Goal: Contribute content: Contribute content

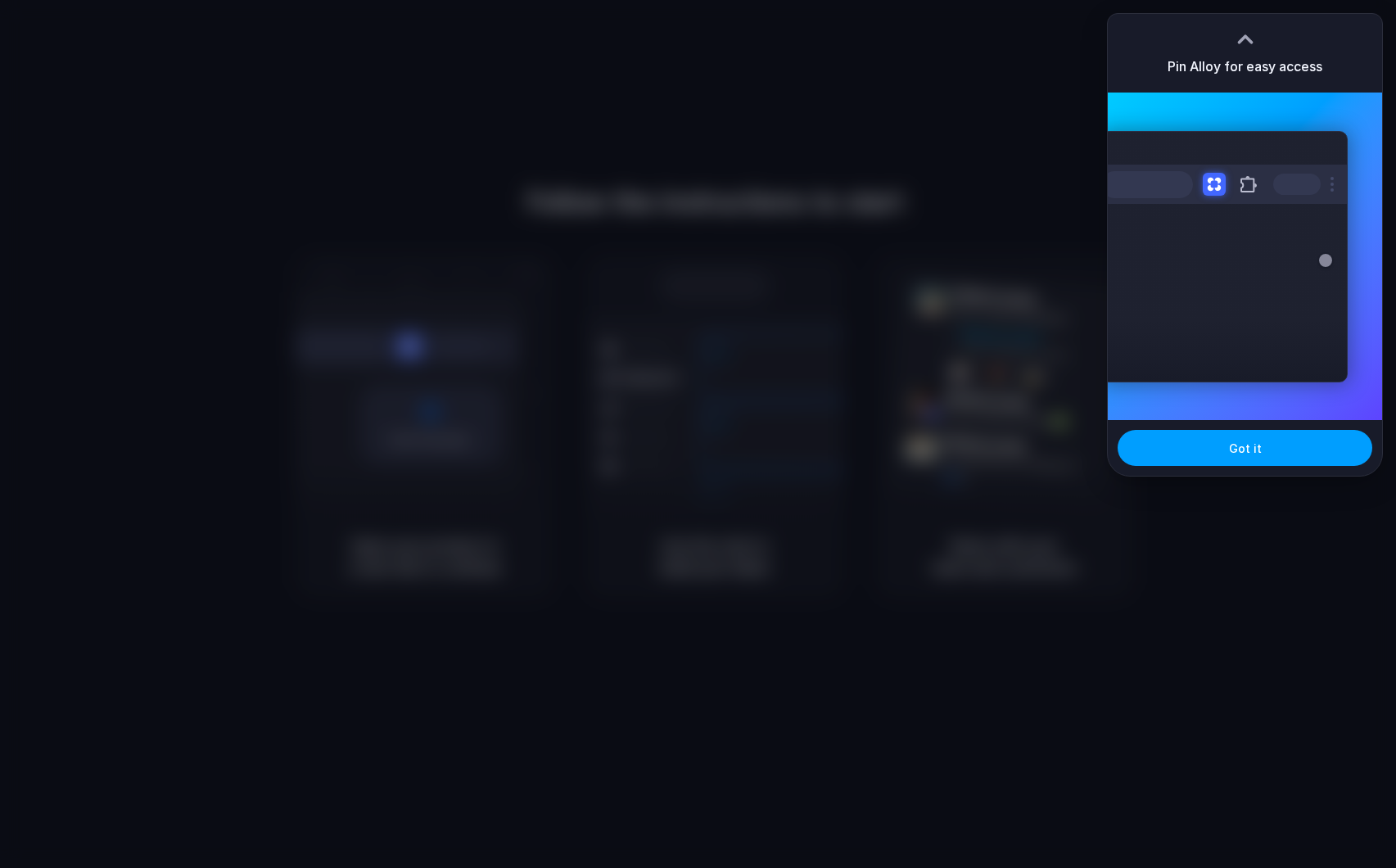
click at [1173, 441] on button "Got it" at bounding box center [1245, 447] width 255 height 36
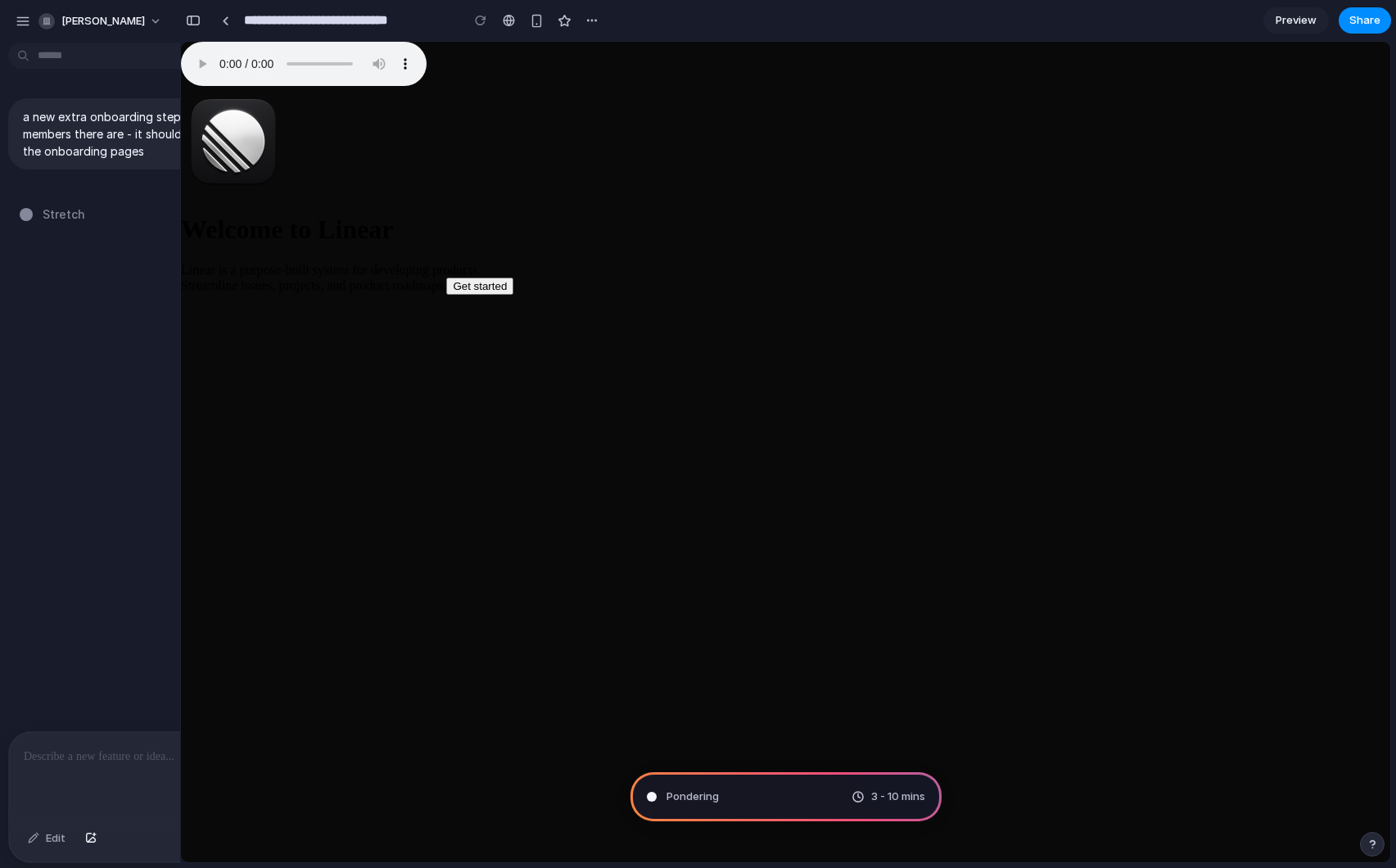
type input "**********"
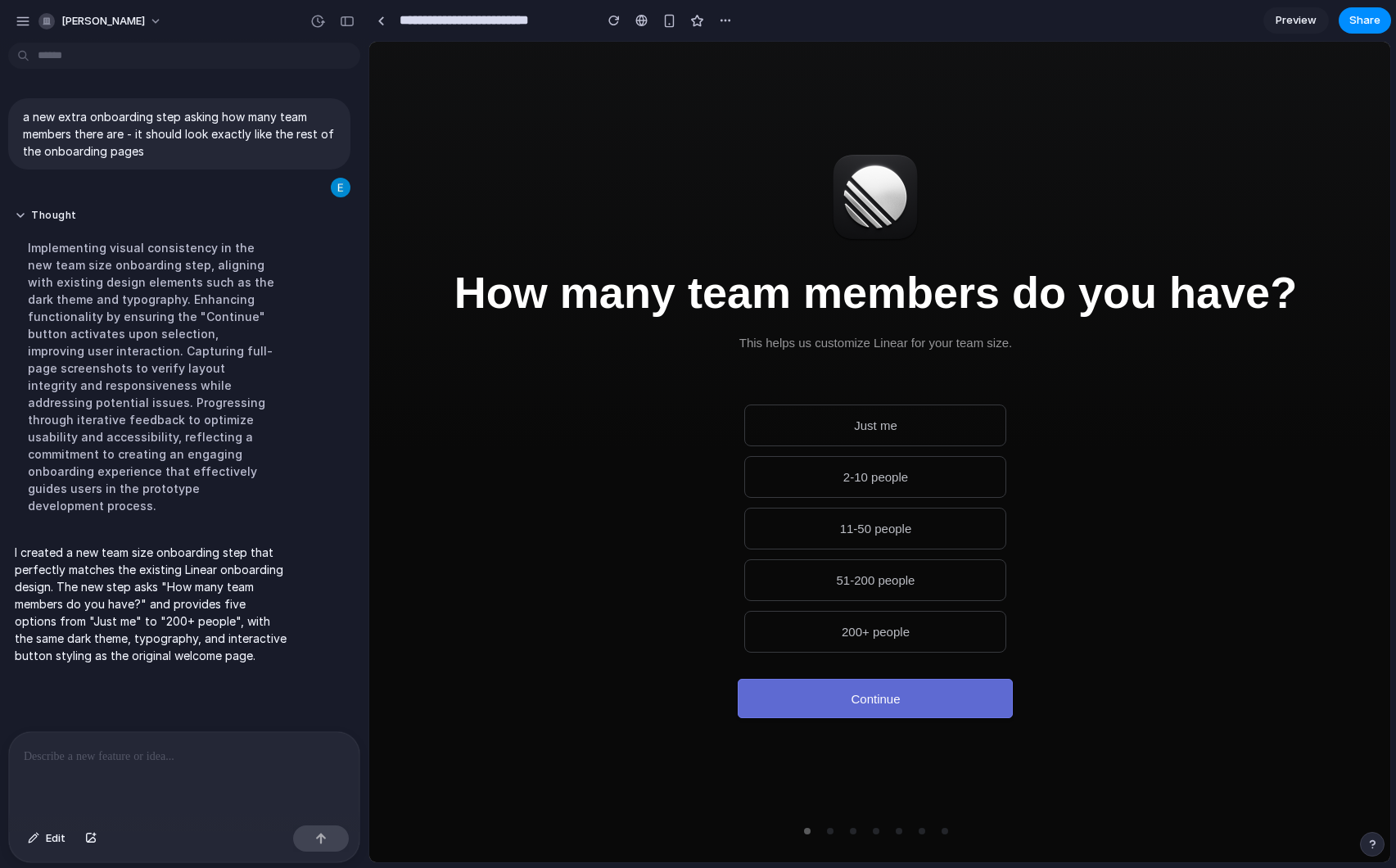
click at [870, 641] on button "200+ people" at bounding box center [875, 631] width 262 height 42
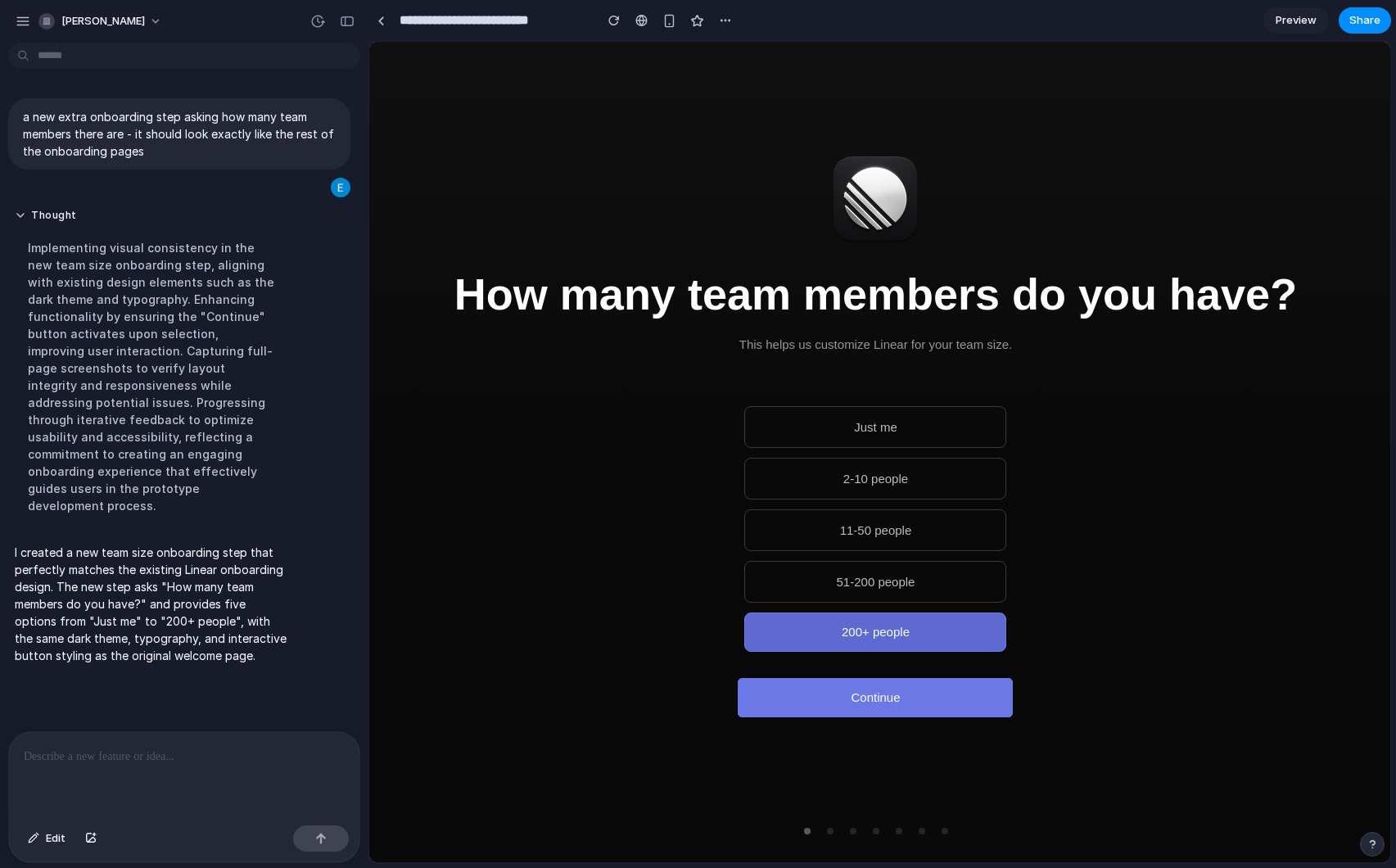
click at [891, 715] on button "Continue" at bounding box center [875, 697] width 275 height 39
click at [1292, 24] on span "Preview" at bounding box center [1296, 21] width 41 height 17
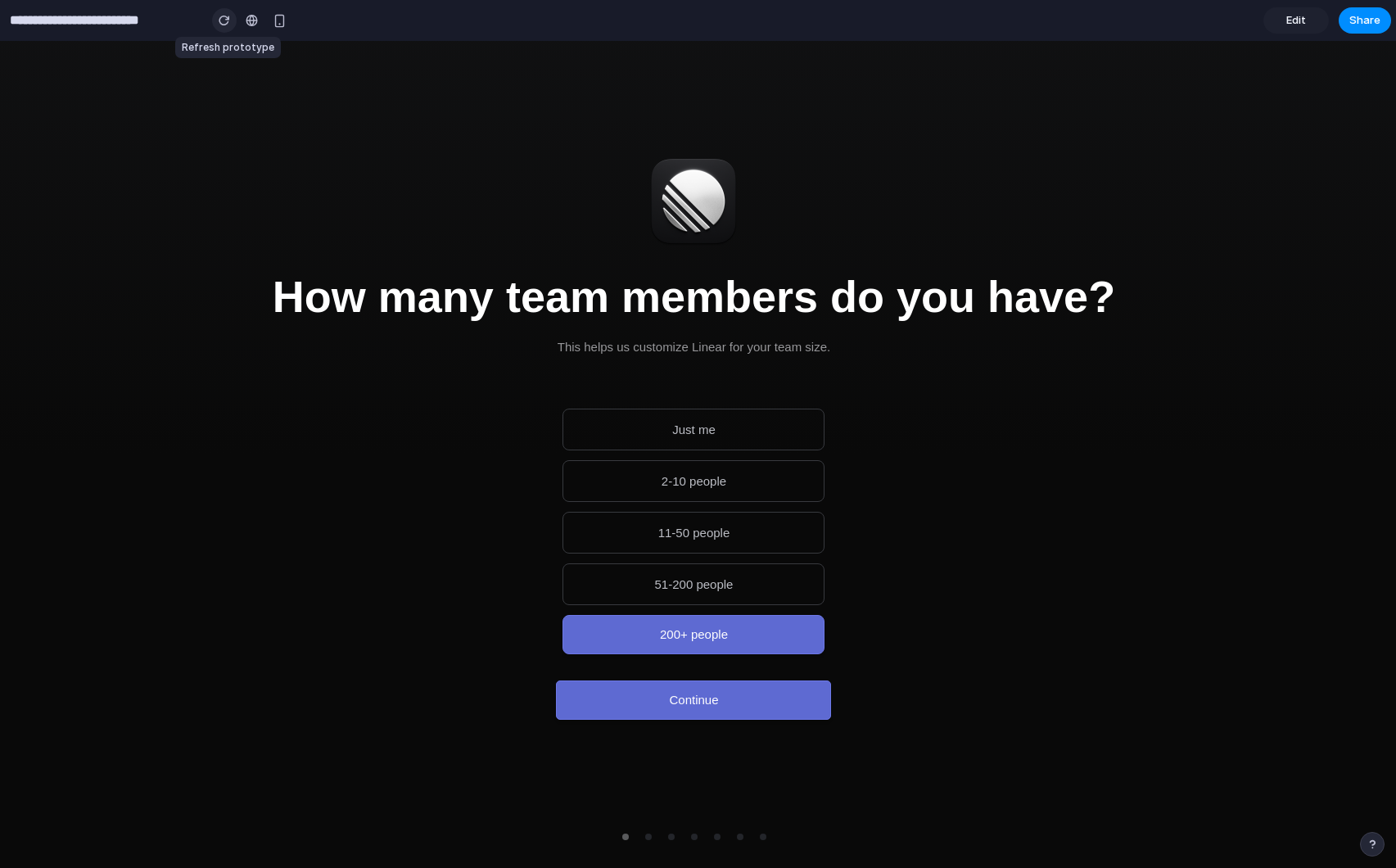
click at [221, 18] on div "button" at bounding box center [224, 21] width 12 height 12
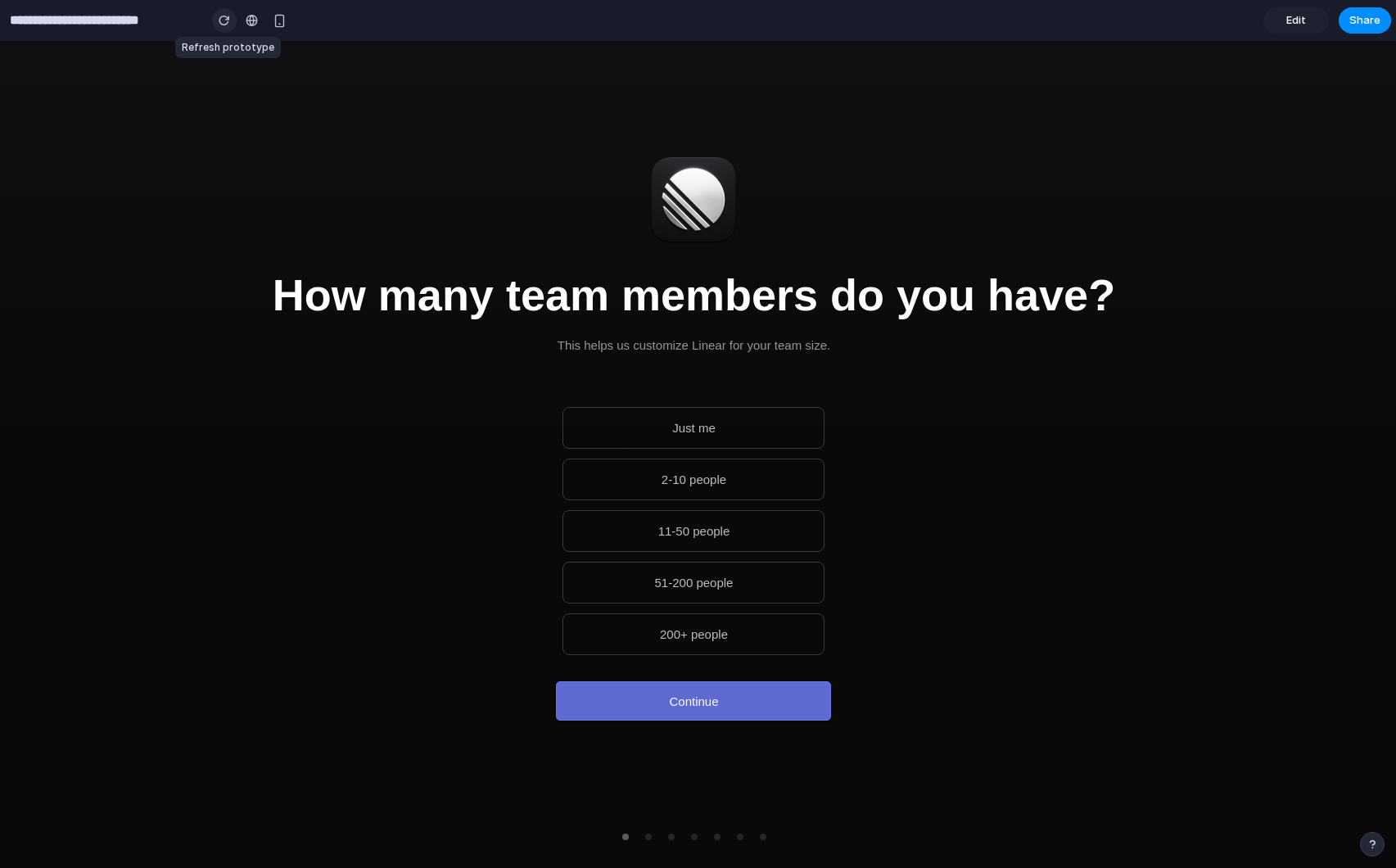
click at [225, 16] on div "button" at bounding box center [224, 21] width 12 height 12
click at [650, 841] on div at bounding box center [694, 837] width 161 height 20
drag, startPoint x: 641, startPoint y: 676, endPoint x: 638, endPoint y: 688, distance: 12.4
click at [641, 678] on div "How many team members do you have? This helps us customize Linear for your team…" at bounding box center [694, 434] width 843 height 573
click at [1292, 17] on span "Edit" at bounding box center [1296, 21] width 20 height 17
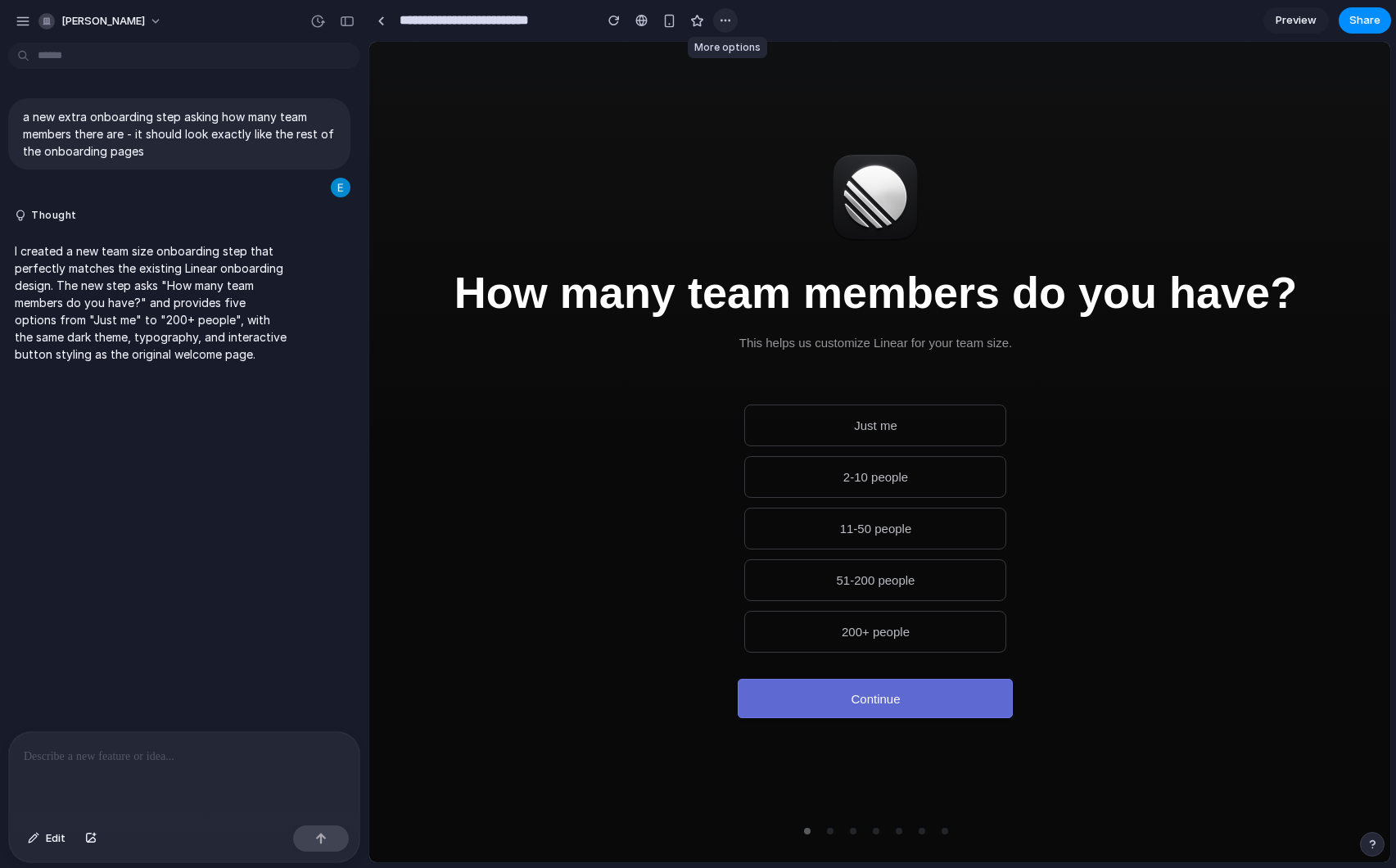
click at [726, 17] on div "button" at bounding box center [725, 21] width 13 height 13
click at [800, 21] on div "Duplicate Delete" at bounding box center [698, 434] width 1396 height 868
click at [28, 18] on div "button" at bounding box center [23, 22] width 15 height 15
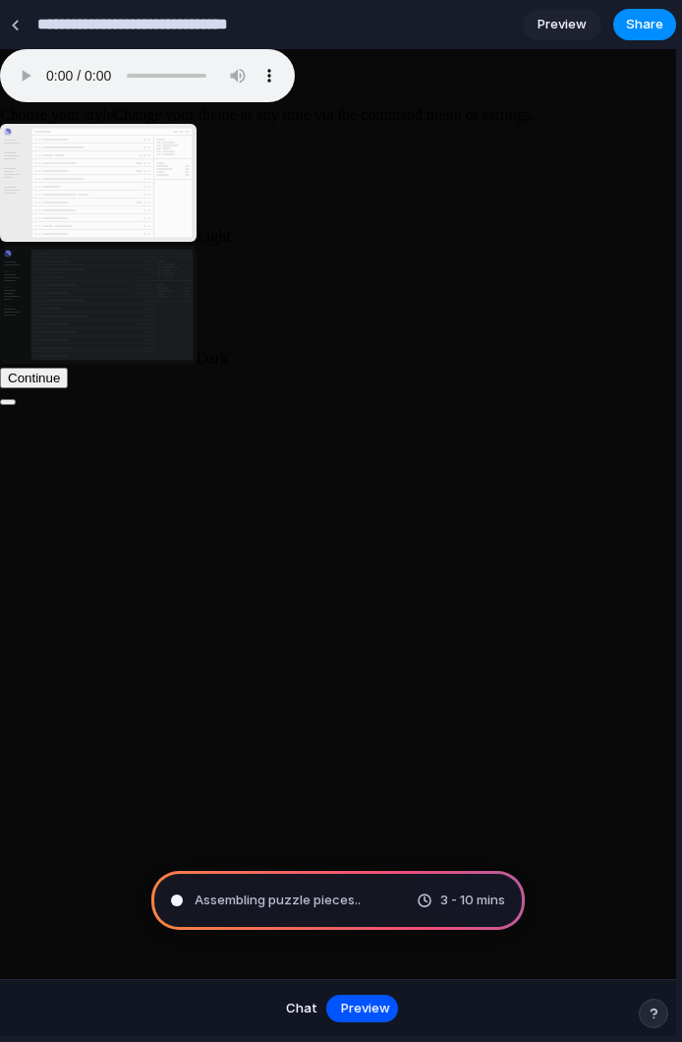
type input "**********"
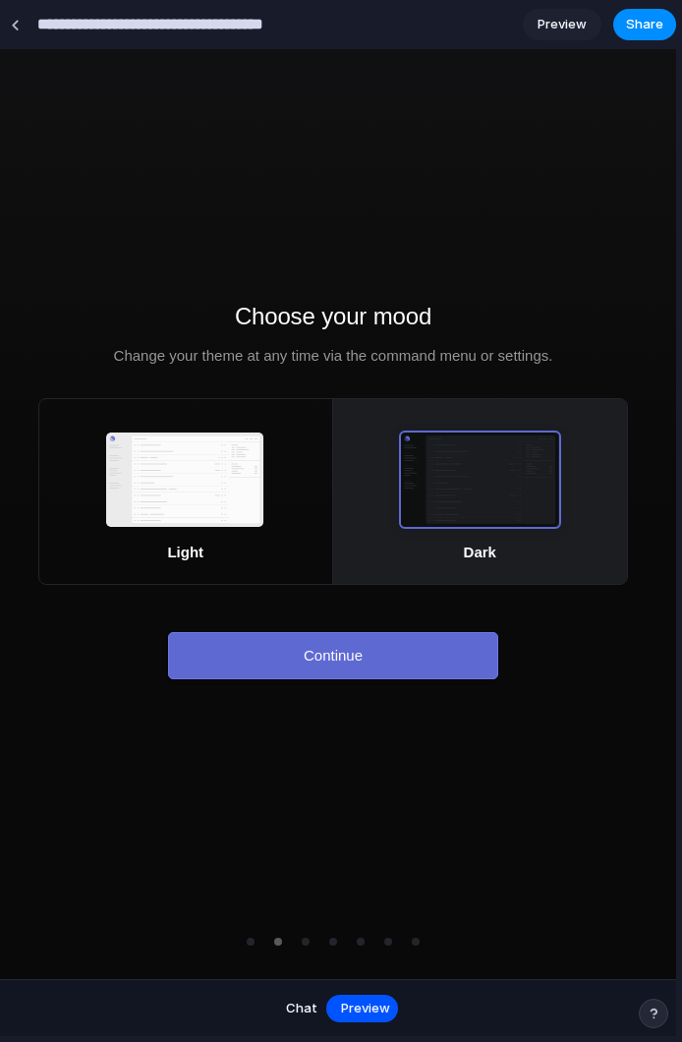
click at [177, 504] on icon at bounding box center [181, 504] width 98 height 1
click at [190, 486] on icon at bounding box center [181, 486] width 98 height 1
click at [457, 494] on icon at bounding box center [476, 496] width 98 height 6
click at [196, 462] on icon at bounding box center [181, 464] width 98 height 6
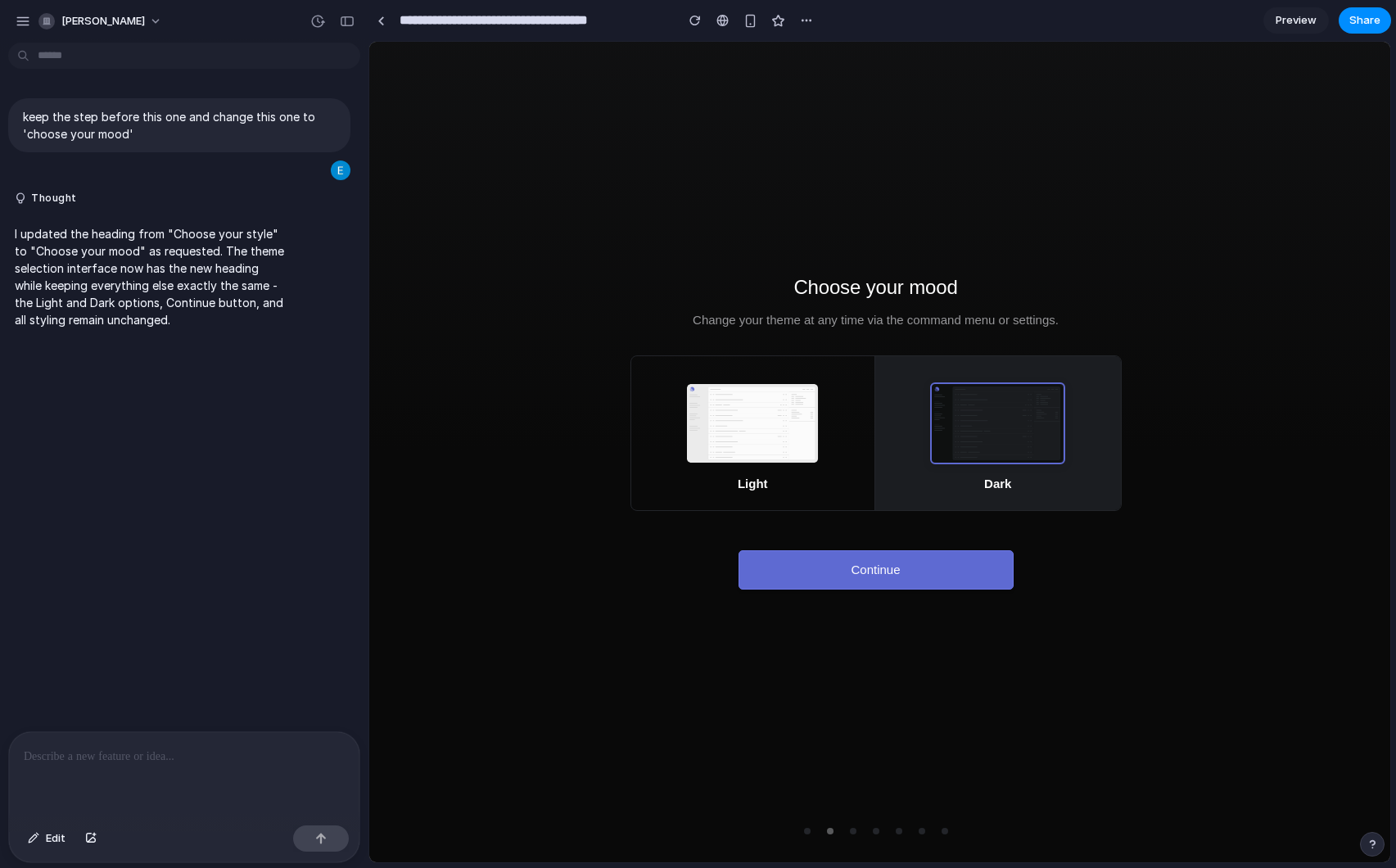
click at [755, 417] on icon at bounding box center [749, 417] width 82 height 1
click at [1015, 411] on icon at bounding box center [994, 411] width 82 height 5
click at [121, 781] on div at bounding box center [184, 776] width 351 height 87
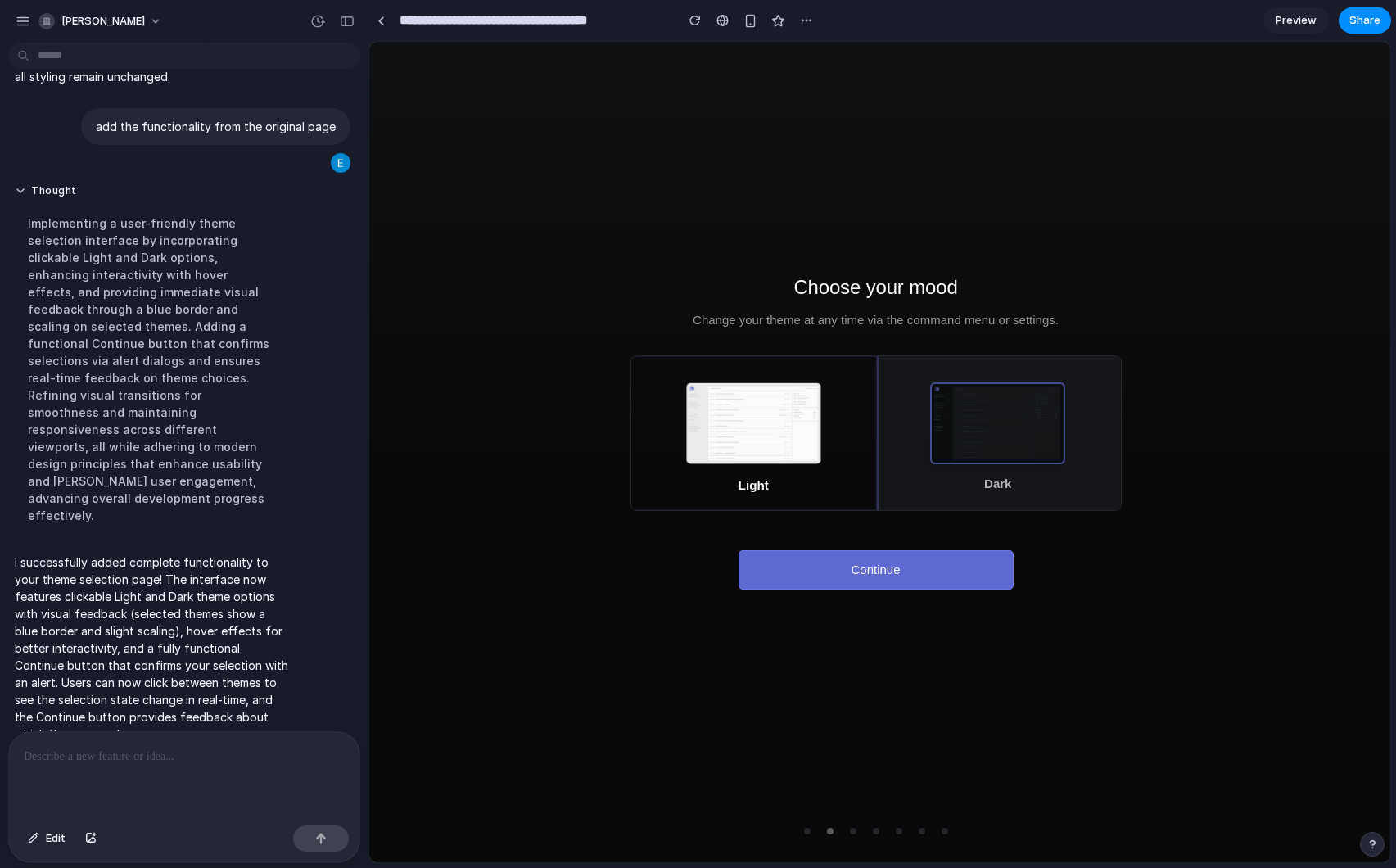
click at [762, 435] on icon at bounding box center [749, 436] width 83 height 6
click at [729, 413] on icon at bounding box center [749, 415] width 83 height 6
click at [989, 418] on icon at bounding box center [994, 421] width 82 height 5
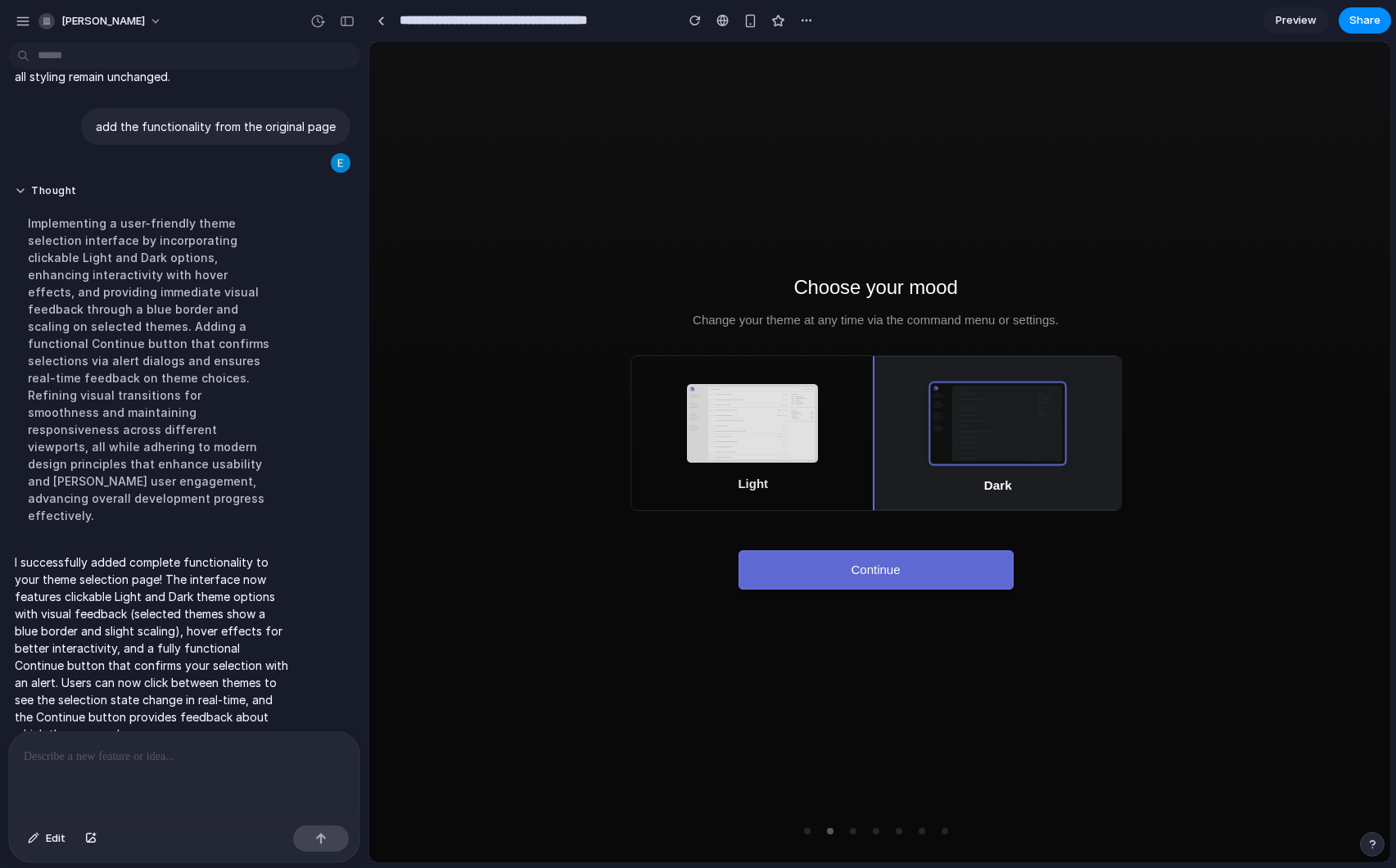
click at [710, 450] on icon at bounding box center [749, 450] width 82 height 1
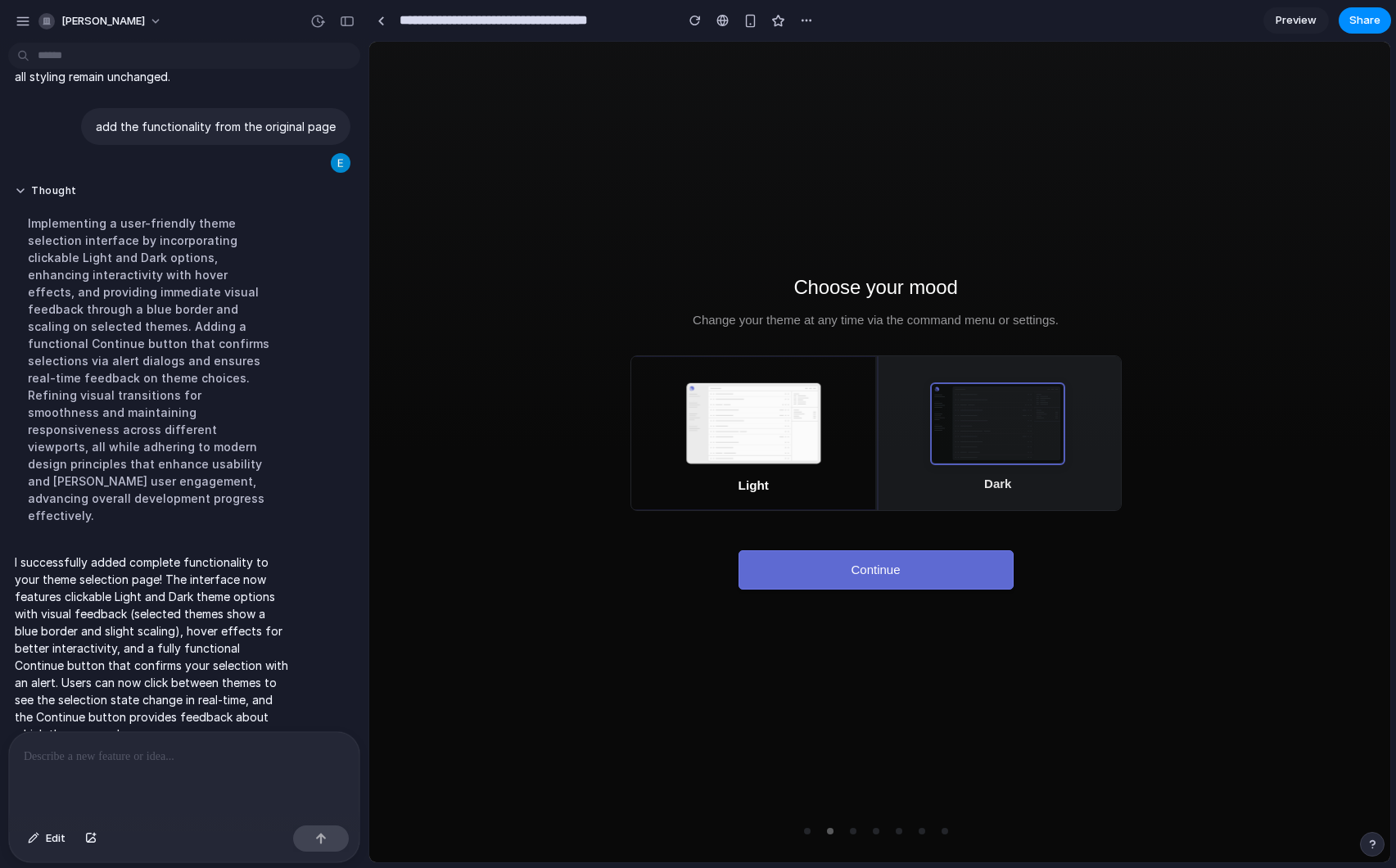
click at [961, 436] on icon at bounding box center [994, 436] width 82 height 5
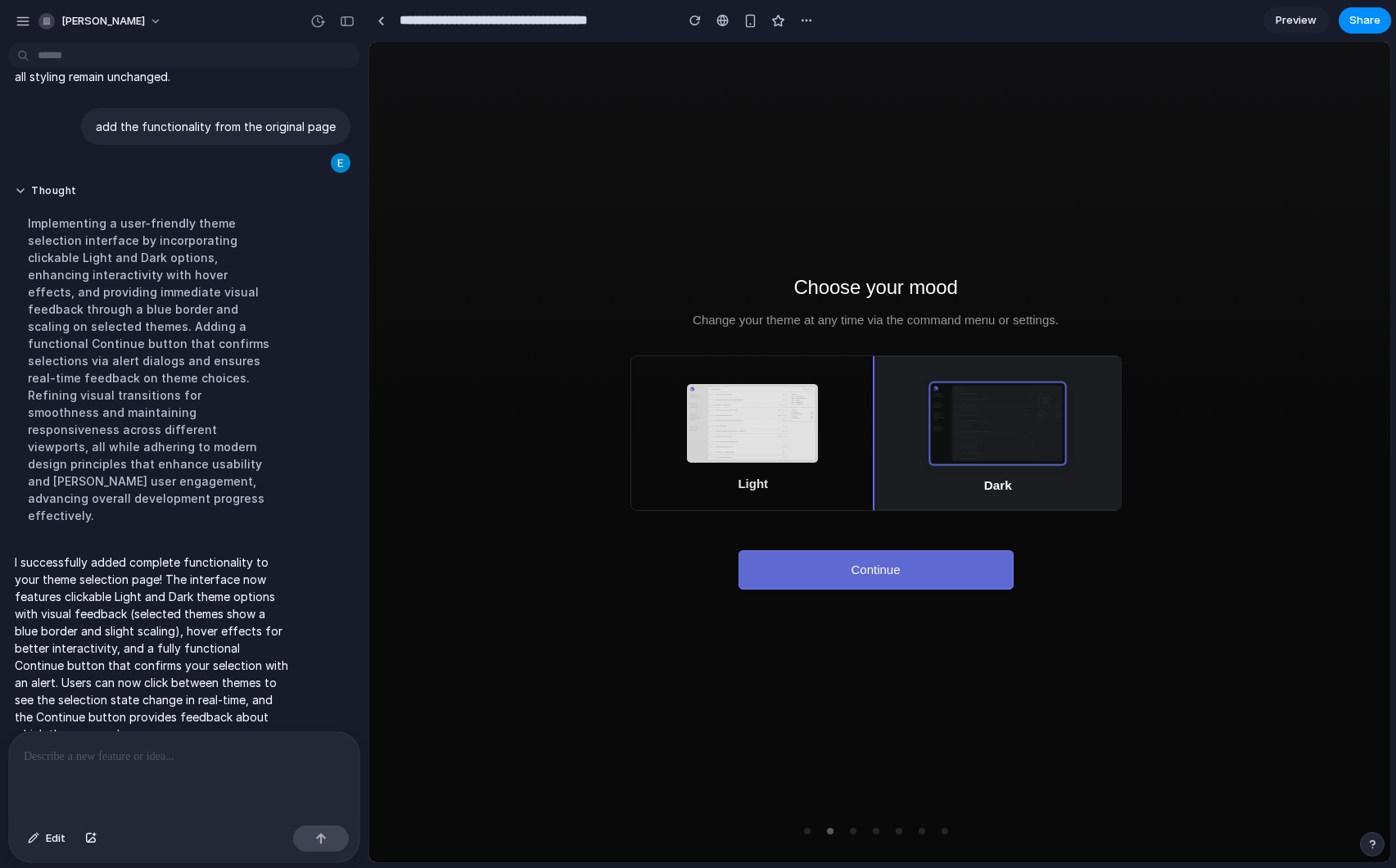
click at [724, 422] on icon at bounding box center [749, 421] width 82 height 5
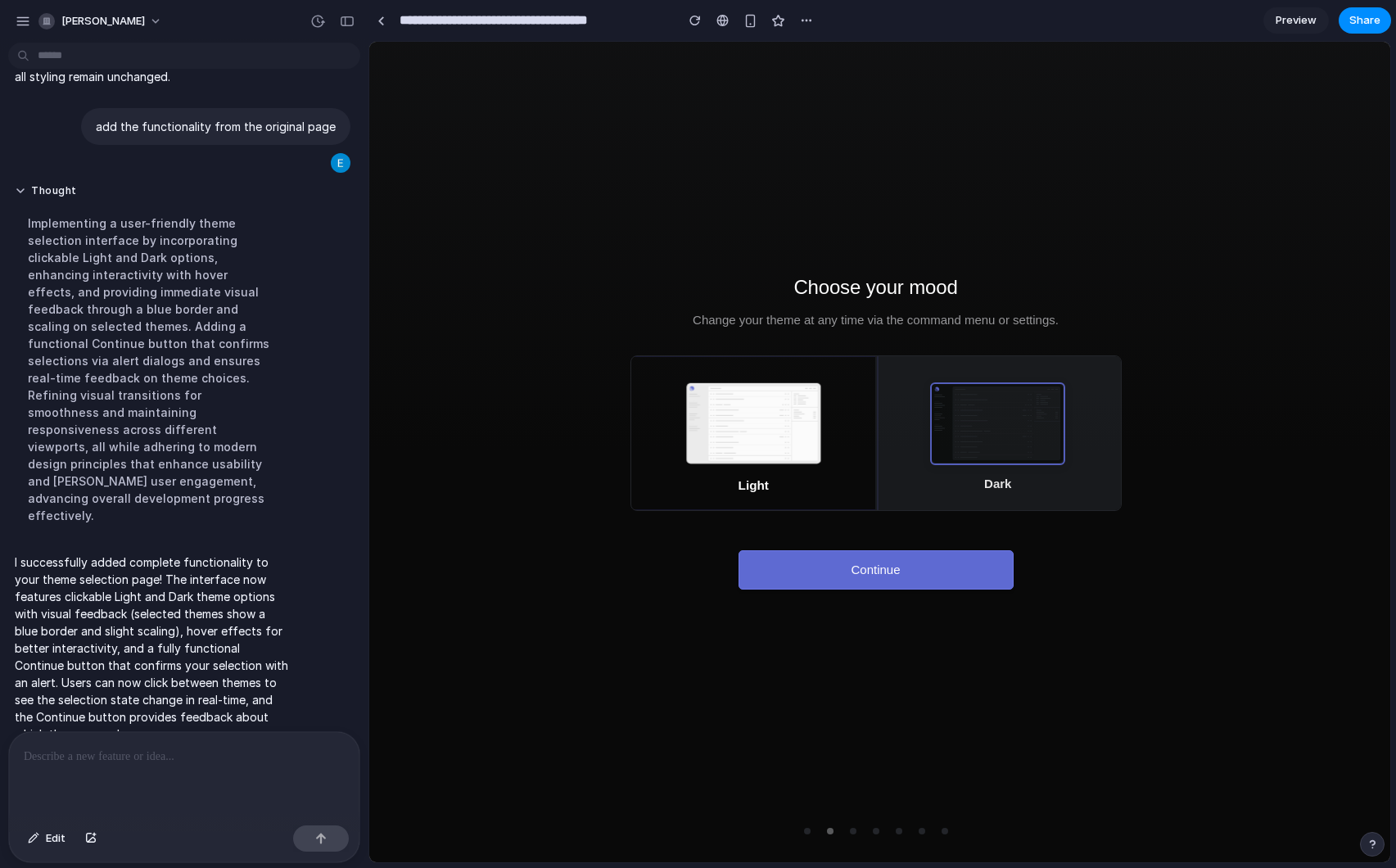
click at [1014, 432] on icon at bounding box center [994, 431] width 82 height 5
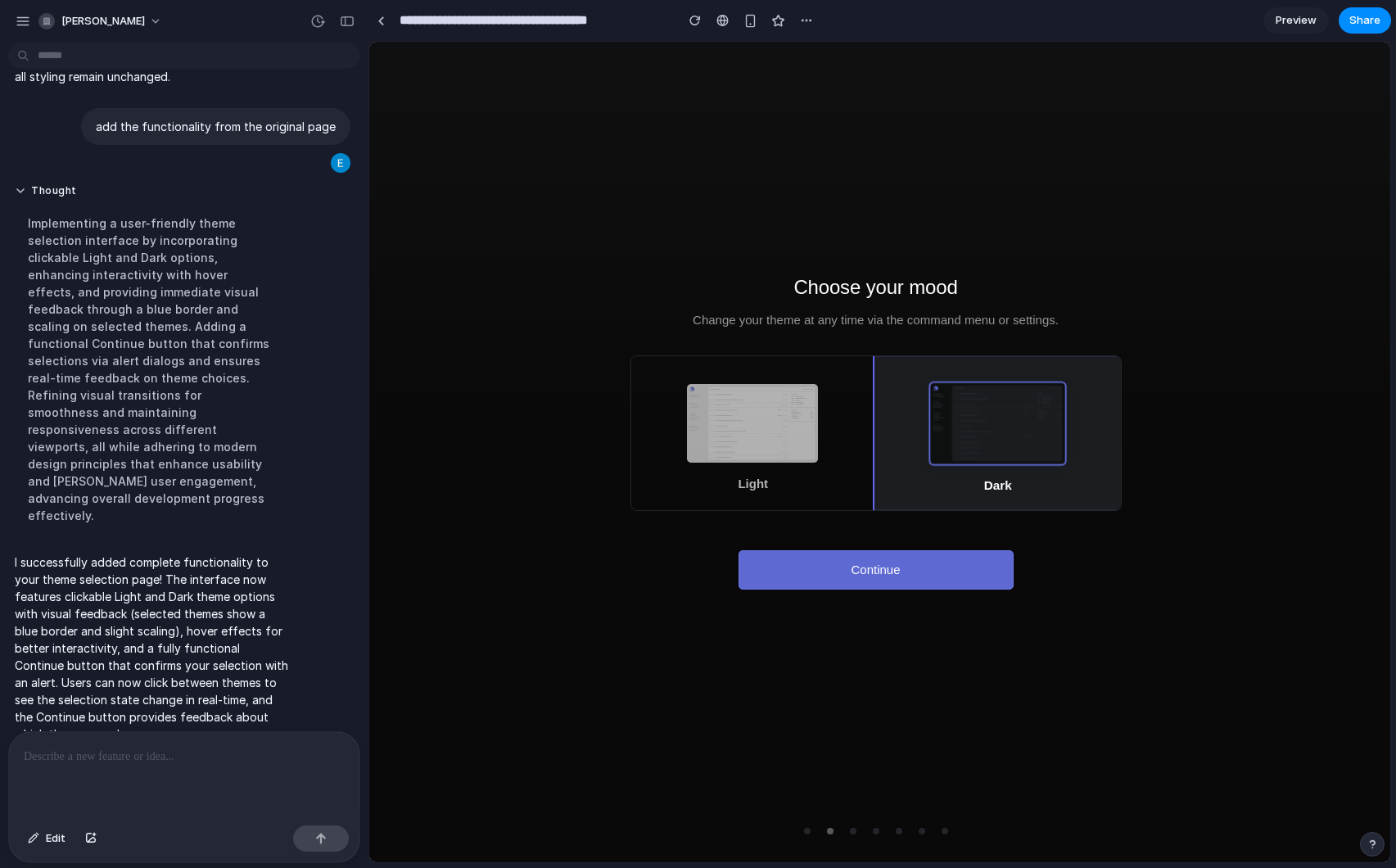
click at [1304, 21] on span "Preview" at bounding box center [1296, 21] width 41 height 17
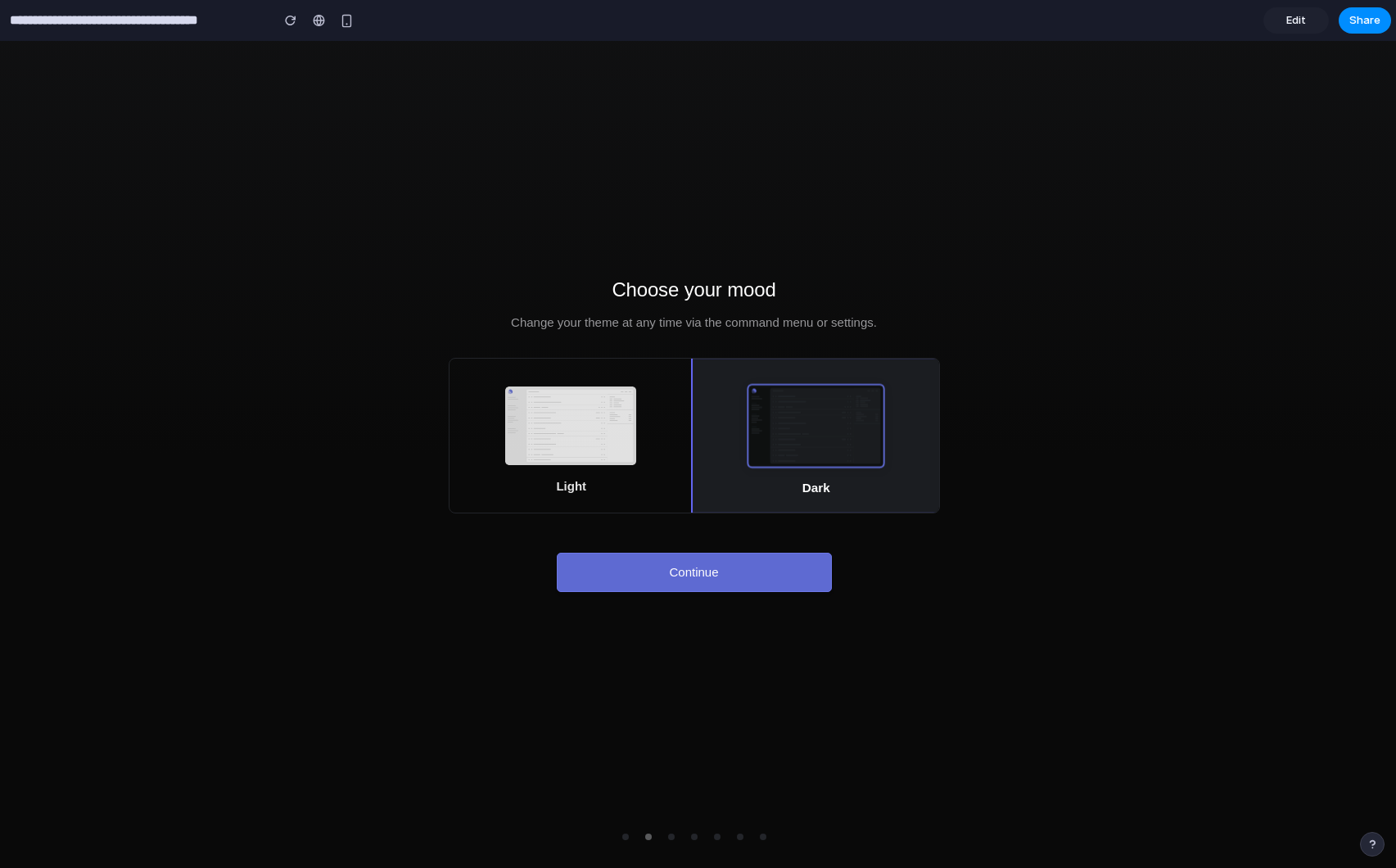
click at [556, 423] on icon at bounding box center [567, 423] width 82 height 5
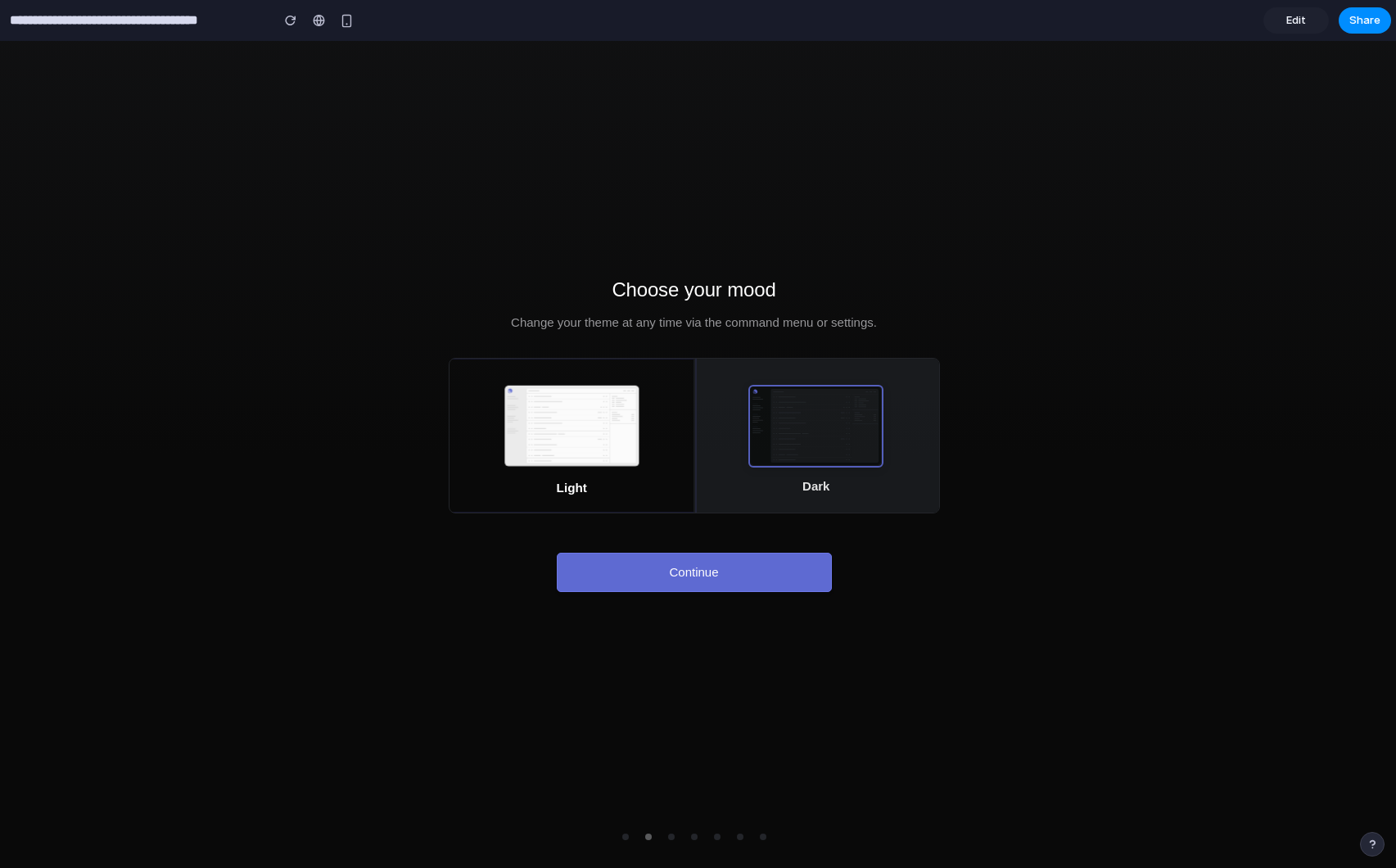
click at [845, 411] on icon at bounding box center [812, 413] width 82 height 5
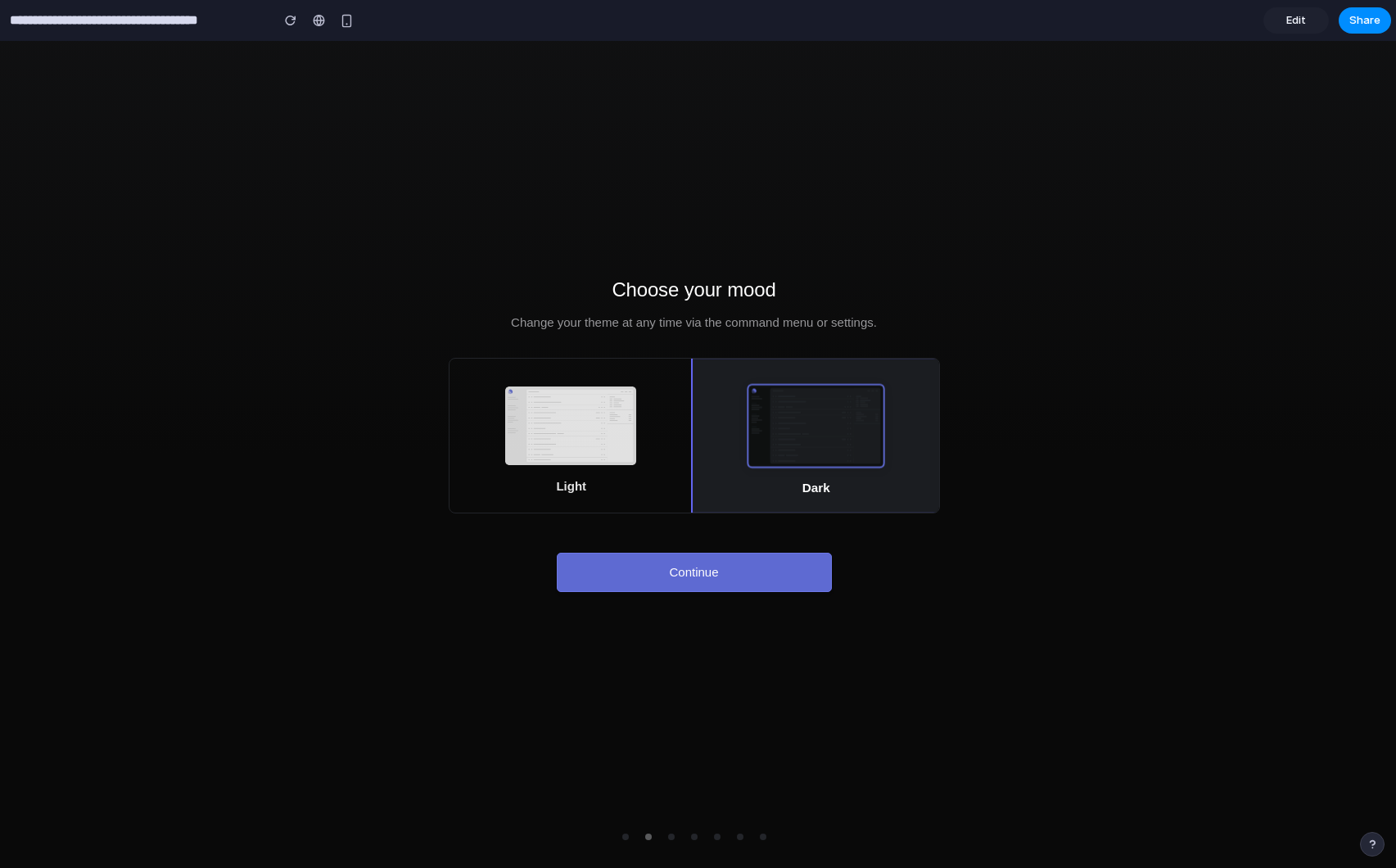
click at [606, 429] on icon at bounding box center [567, 428] width 82 height 5
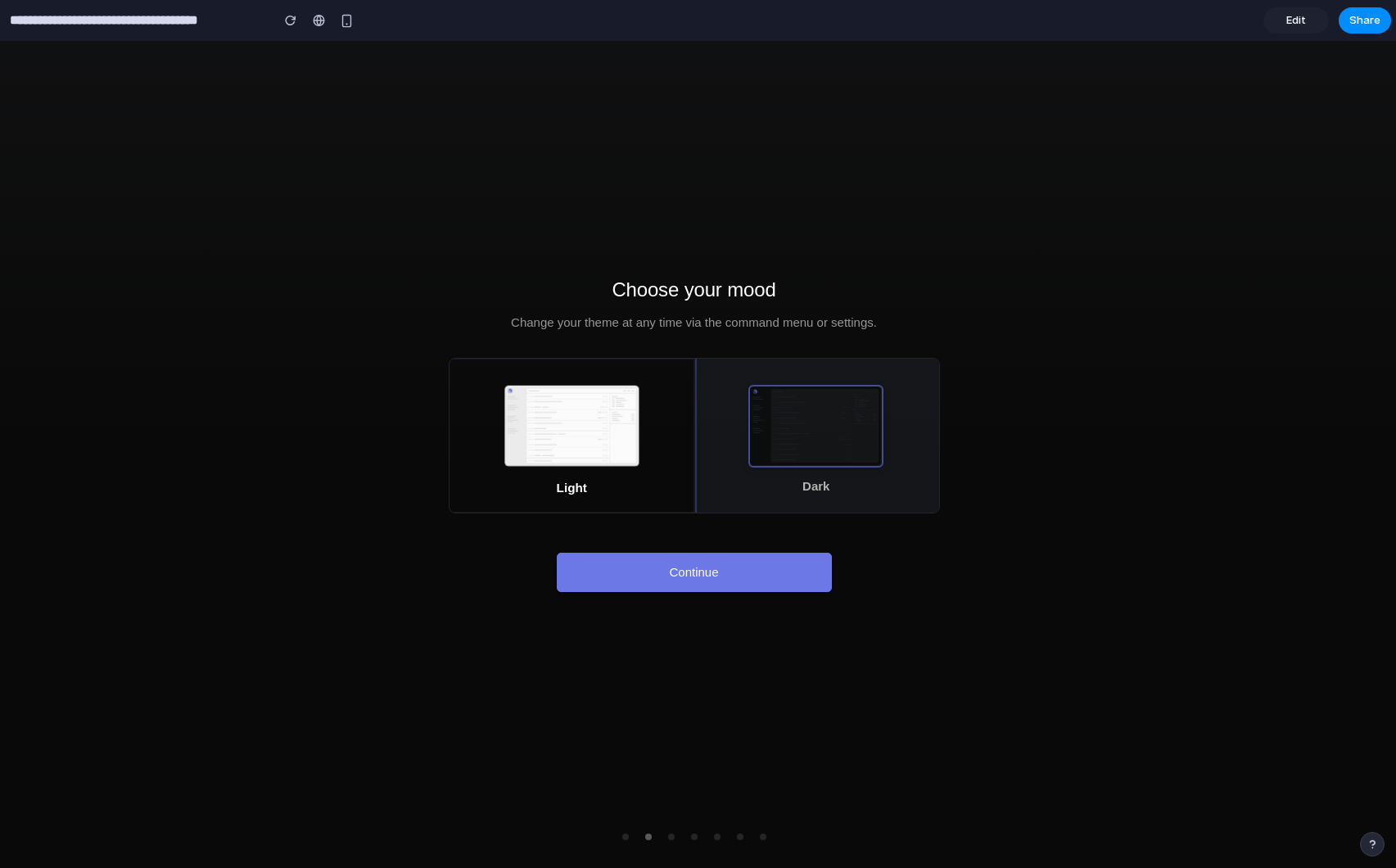
click at [670, 581] on button "Continue" at bounding box center [694, 572] width 275 height 39
click at [625, 836] on div "button" at bounding box center [626, 837] width 7 height 7
click at [628, 836] on button "button" at bounding box center [626, 837] width 23 height 20
click at [616, 578] on button "Continue" at bounding box center [694, 572] width 275 height 39
click at [588, 417] on icon at bounding box center [567, 417] width 83 height 6
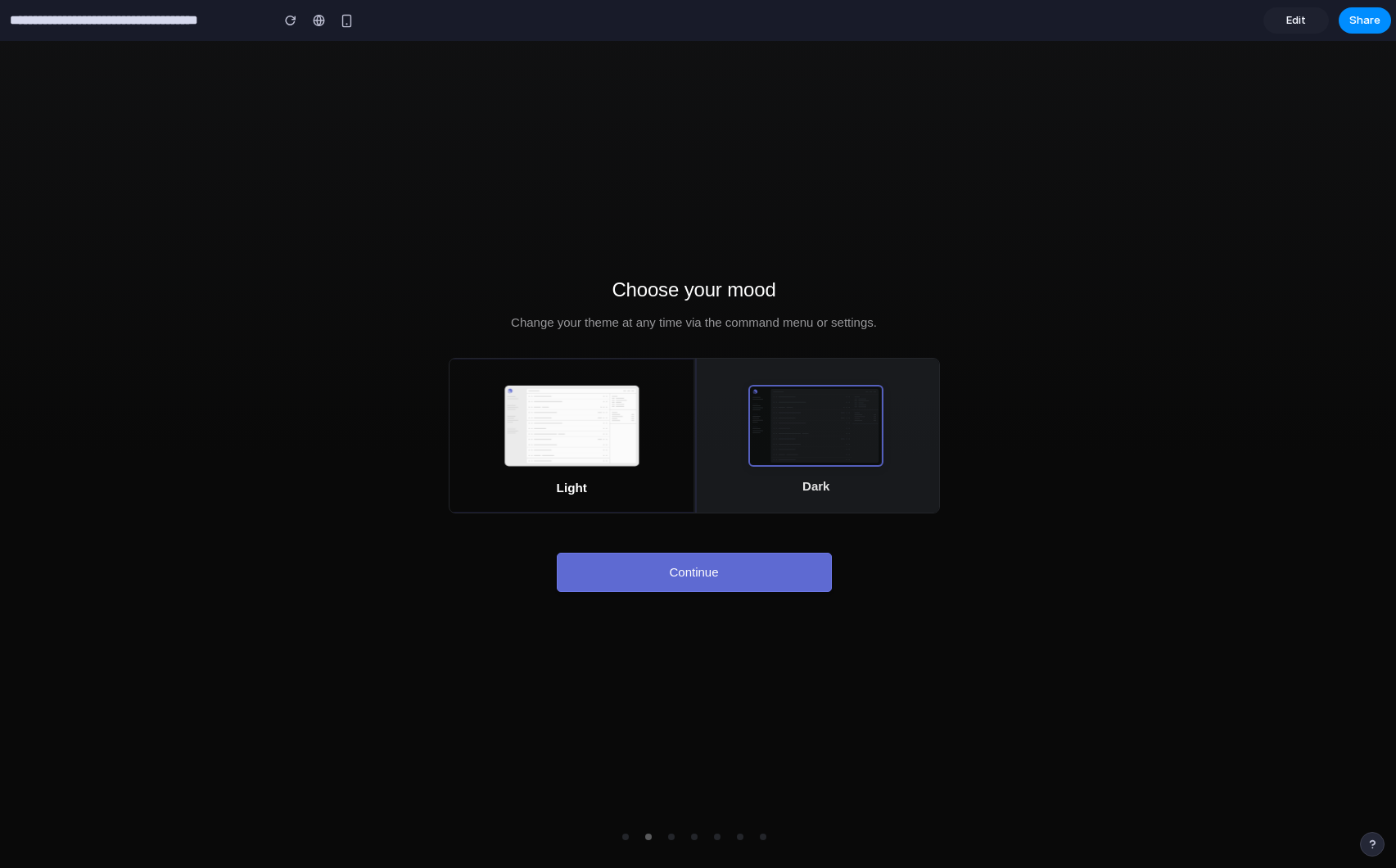
click at [820, 419] on icon at bounding box center [812, 417] width 82 height 5
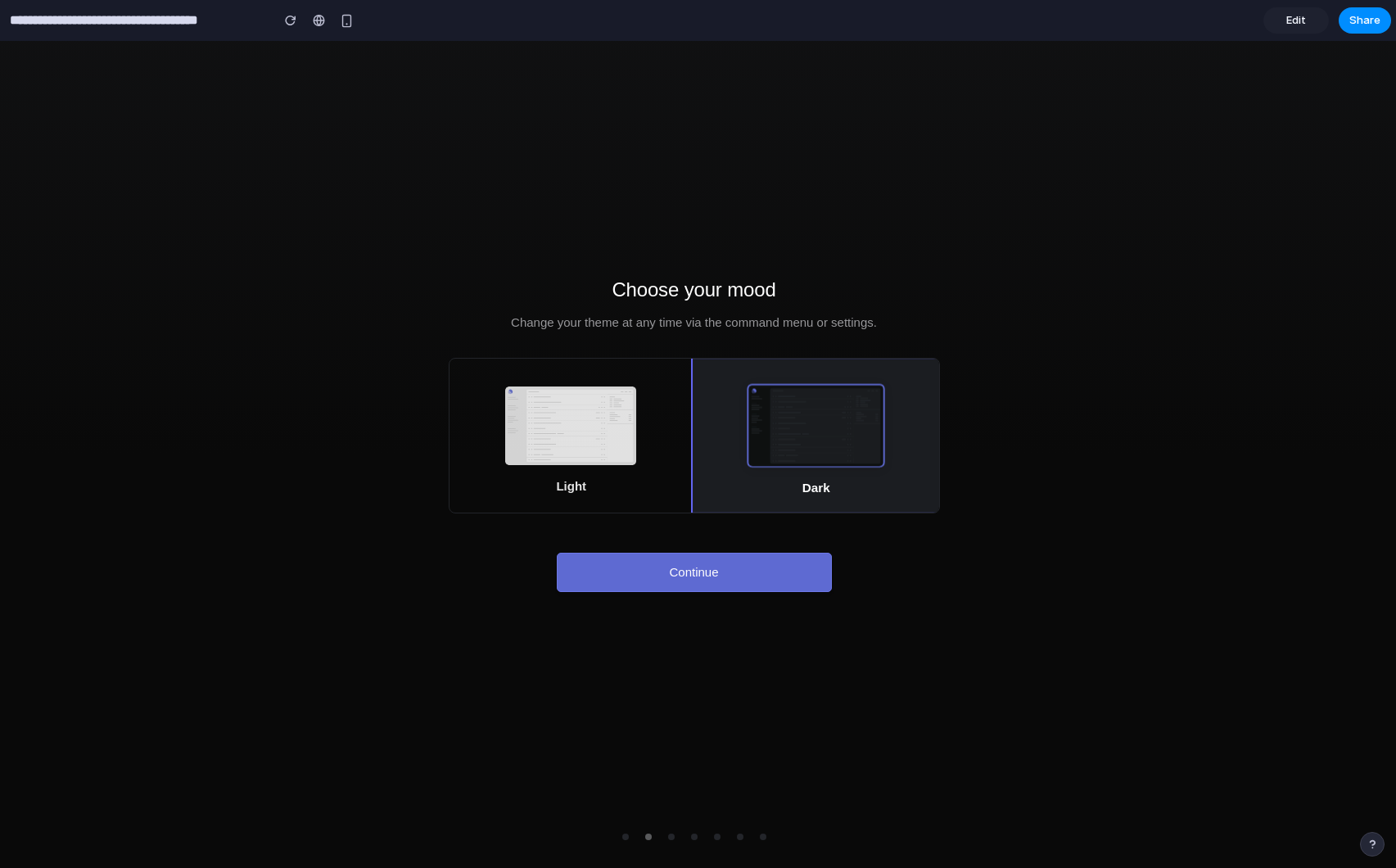
click at [594, 417] on icon at bounding box center [567, 417] width 82 height 5
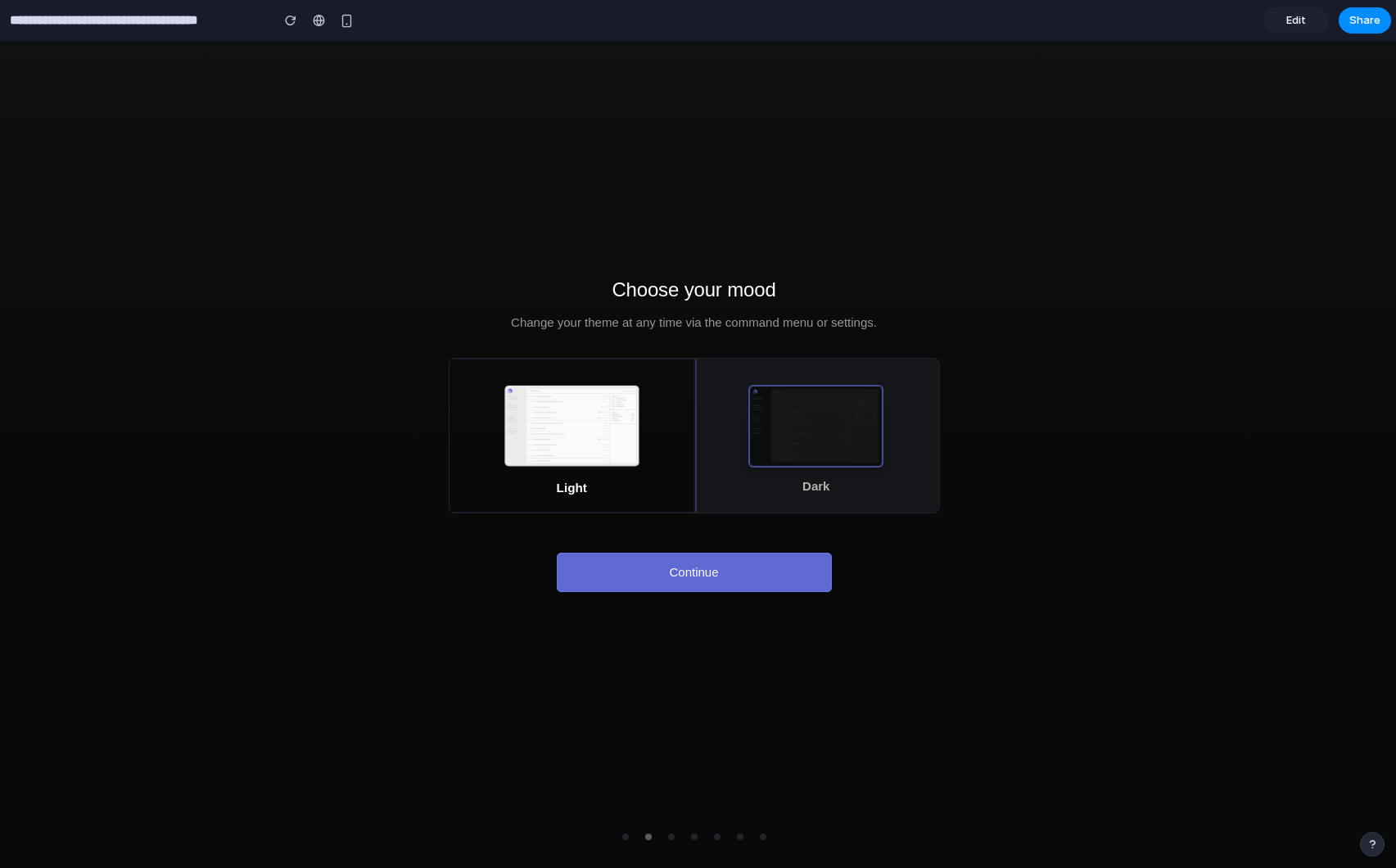
click at [1298, 18] on span "Edit" at bounding box center [1296, 21] width 20 height 17
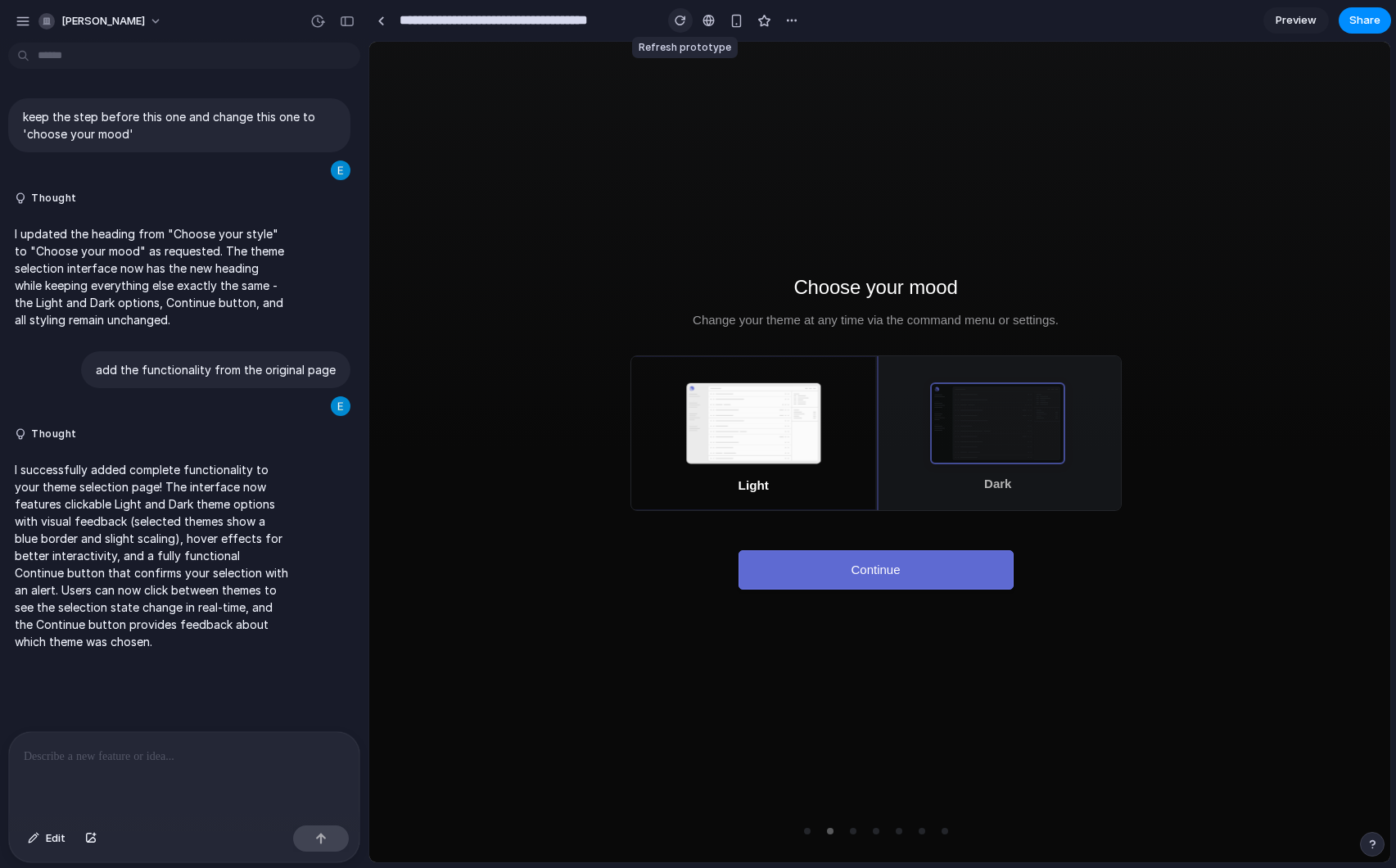
click at [681, 20] on div "button" at bounding box center [681, 21] width 12 height 12
